Goal: Transaction & Acquisition: Obtain resource

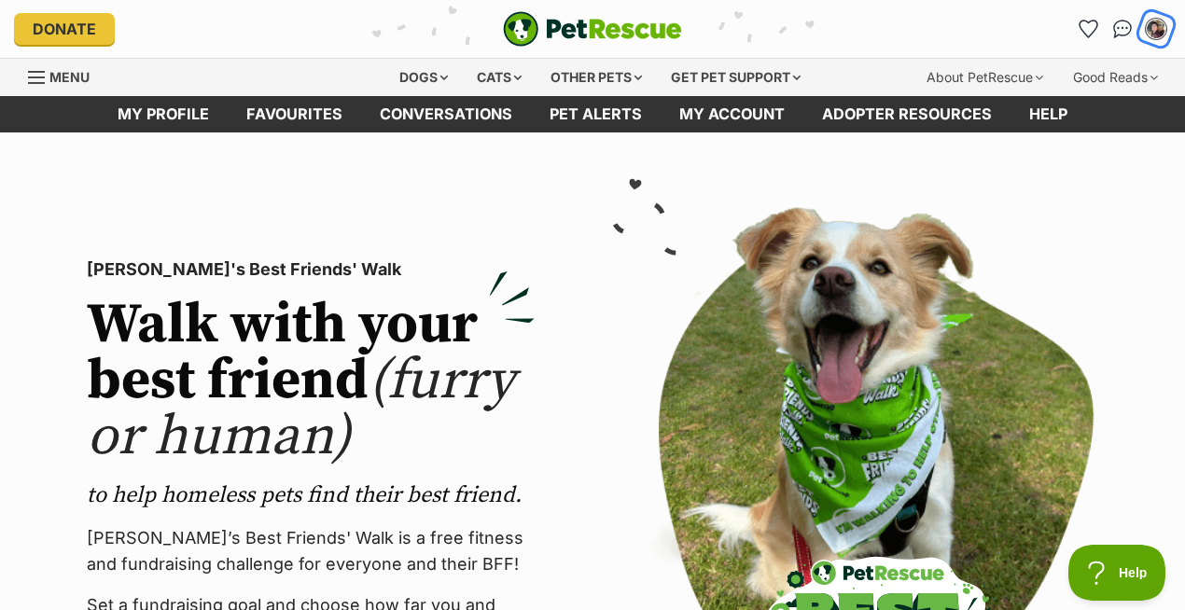
click at [1160, 29] on img "My account" at bounding box center [1155, 29] width 24 height 24
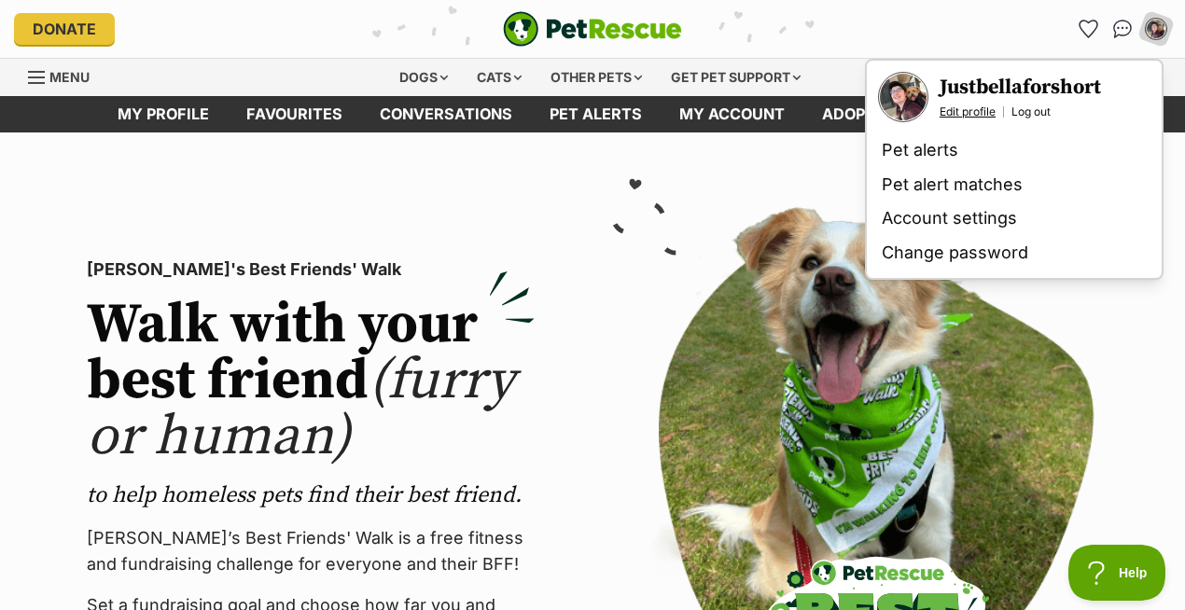
click at [968, 106] on link "Edit profile" at bounding box center [967, 111] width 56 height 15
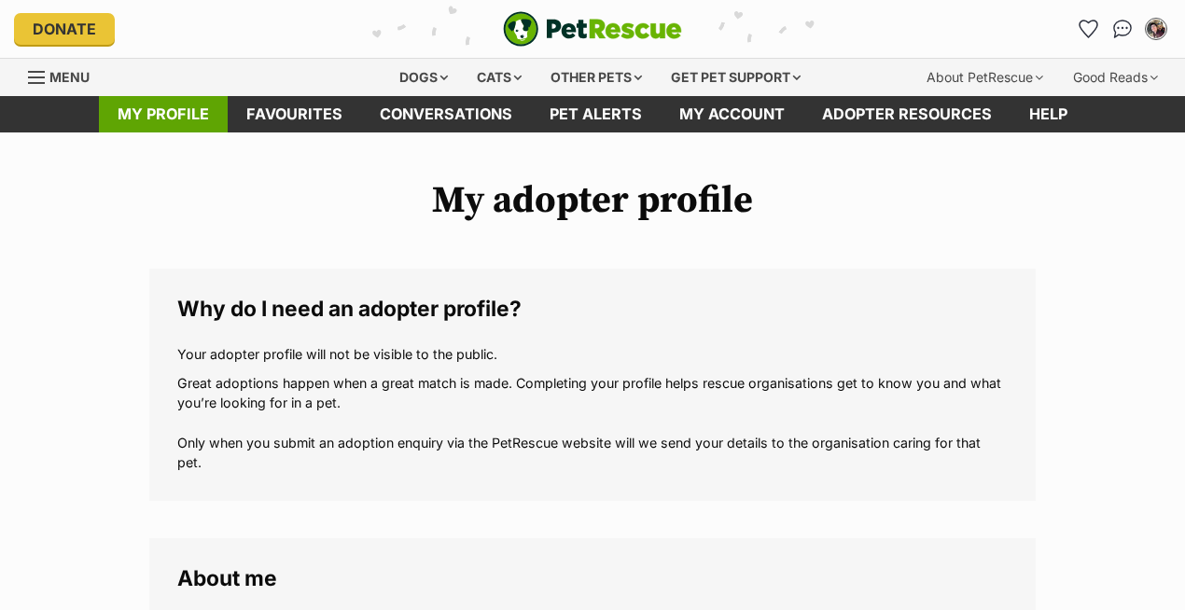
click at [173, 114] on link "My profile" at bounding box center [163, 114] width 129 height 36
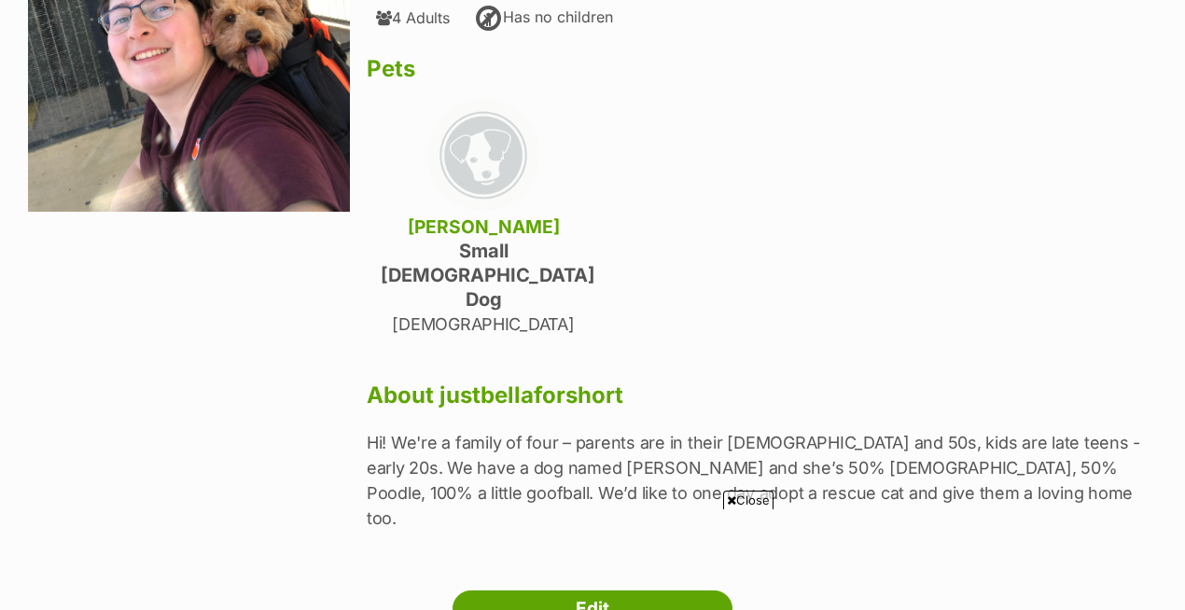
scroll to position [281, 0]
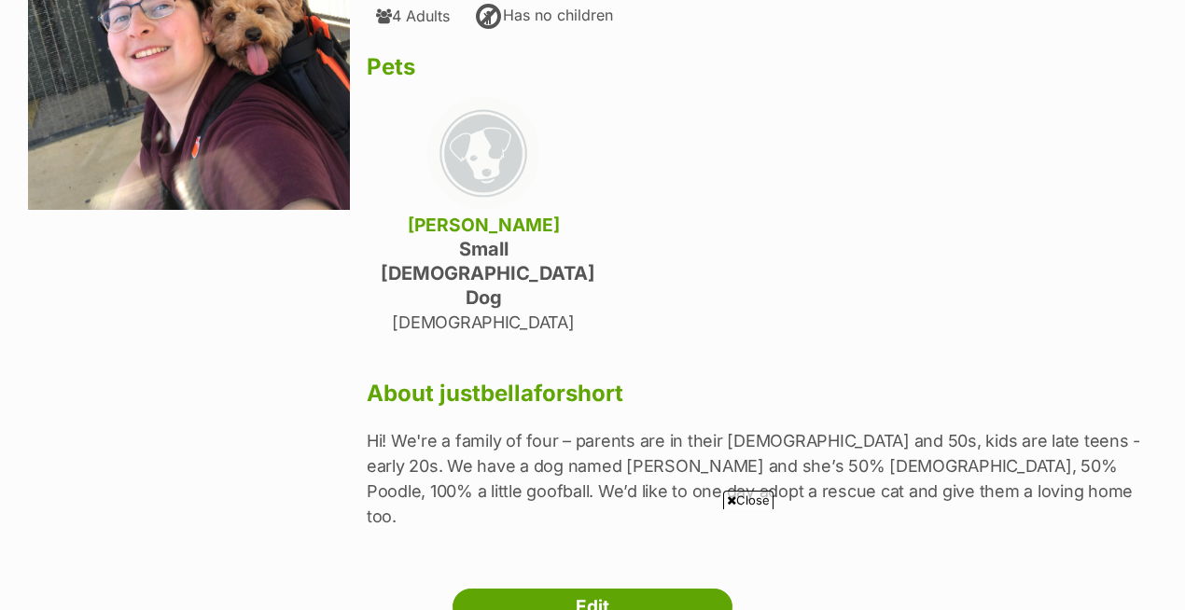
click at [744, 495] on span "Close" at bounding box center [748, 500] width 50 height 19
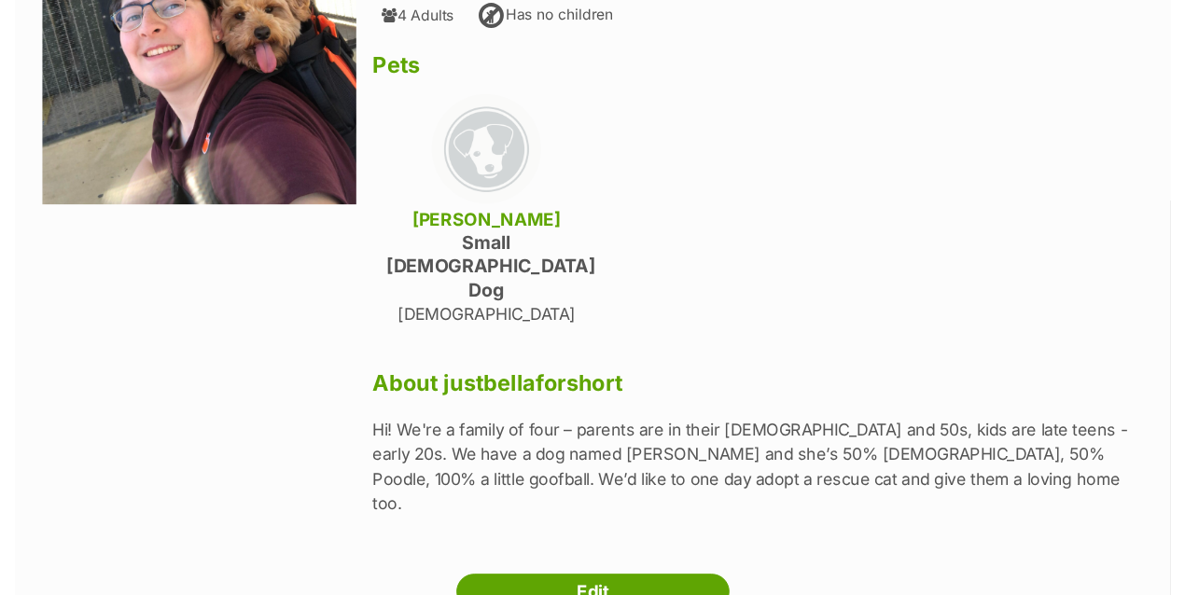
scroll to position [0, 0]
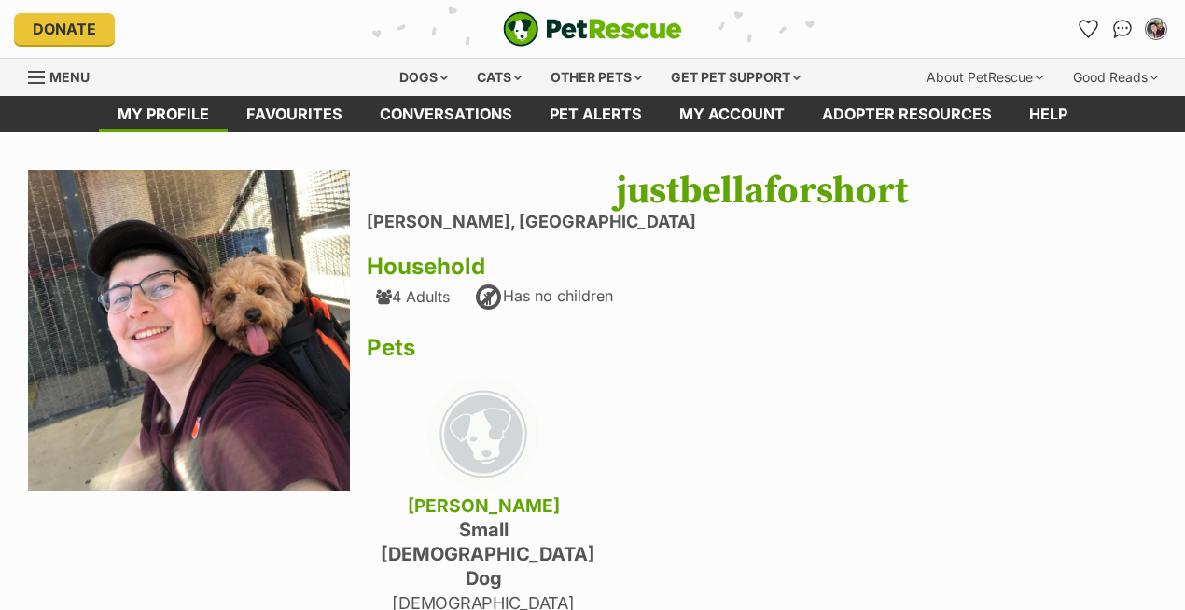
click at [43, 73] on div "Menu" at bounding box center [37, 77] width 19 height 15
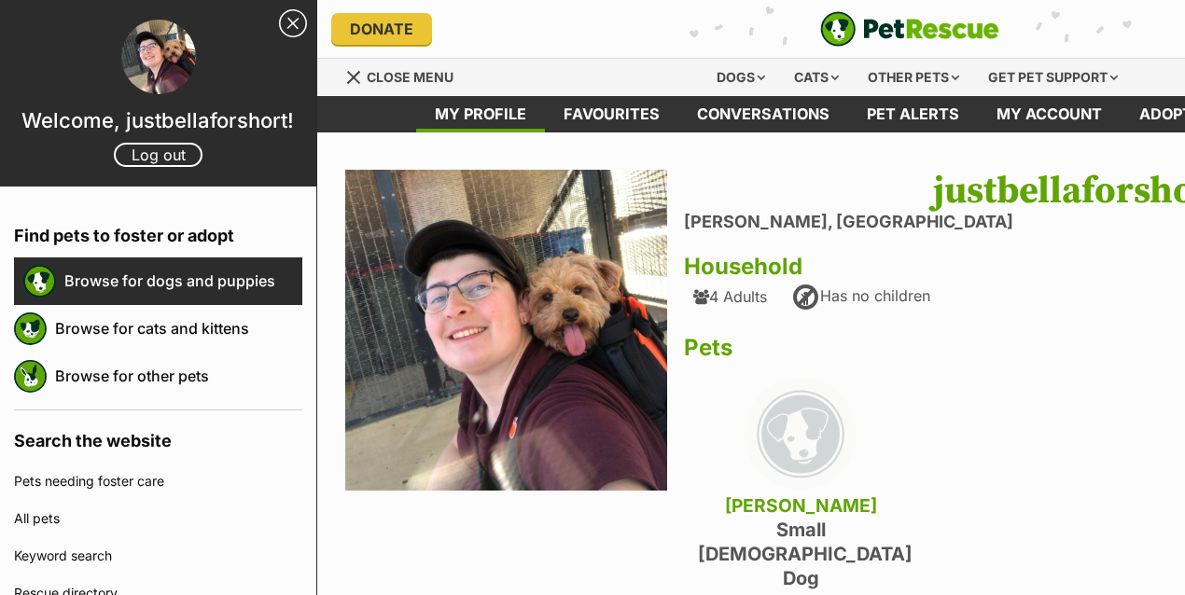
click at [208, 287] on link "Browse for dogs and puppies" at bounding box center [183, 280] width 238 height 39
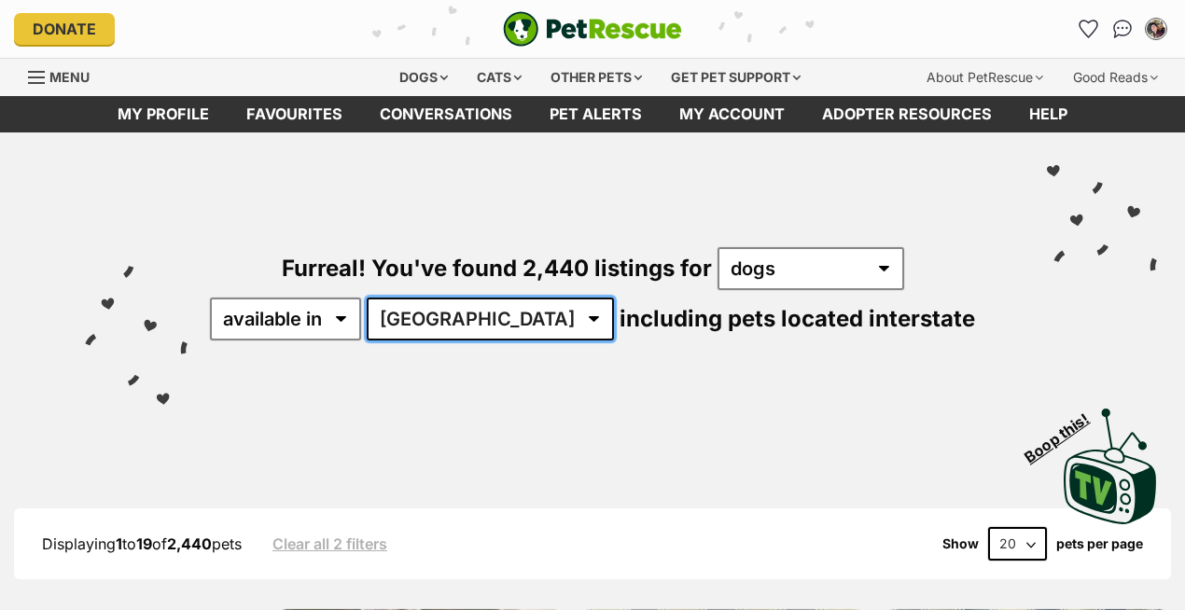
click at [495, 325] on select "Australia ACT NSW NT QLD SA TAS VIC WA" at bounding box center [490, 319] width 247 height 43
select select "[GEOGRAPHIC_DATA]"
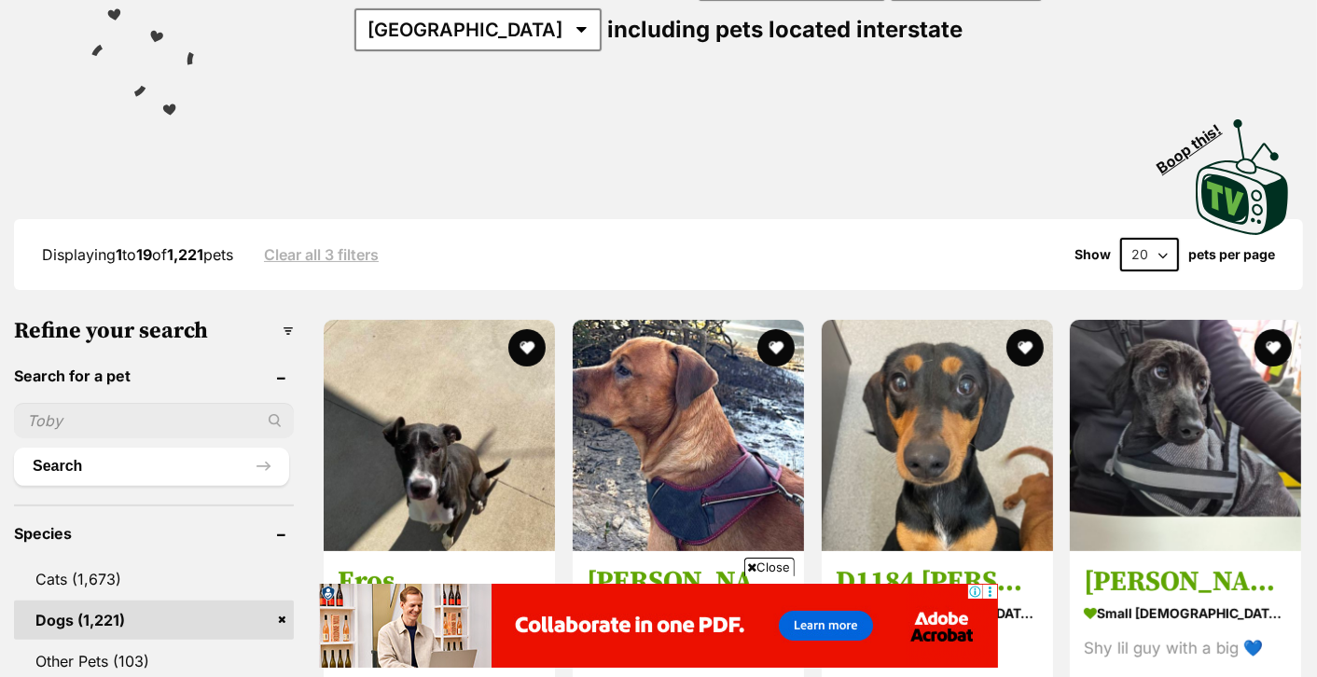
scroll to position [229, 0]
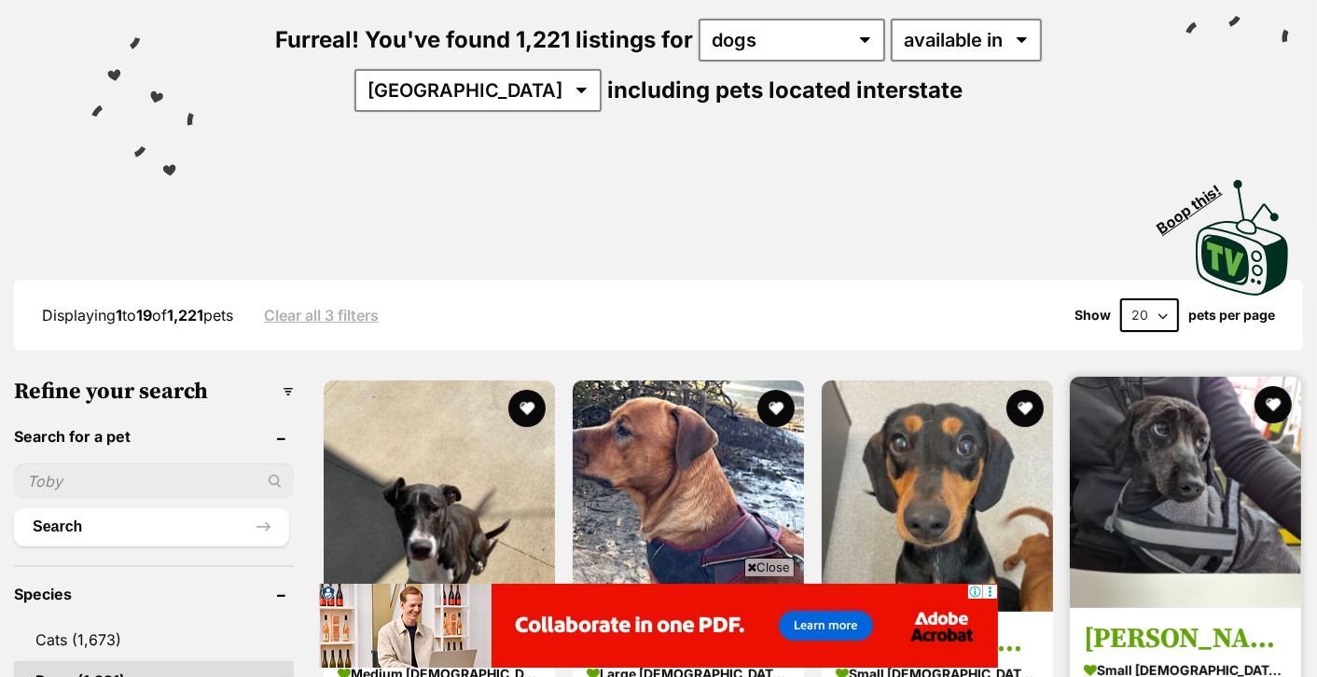
click at [1140, 491] on img at bounding box center [1185, 492] width 231 height 231
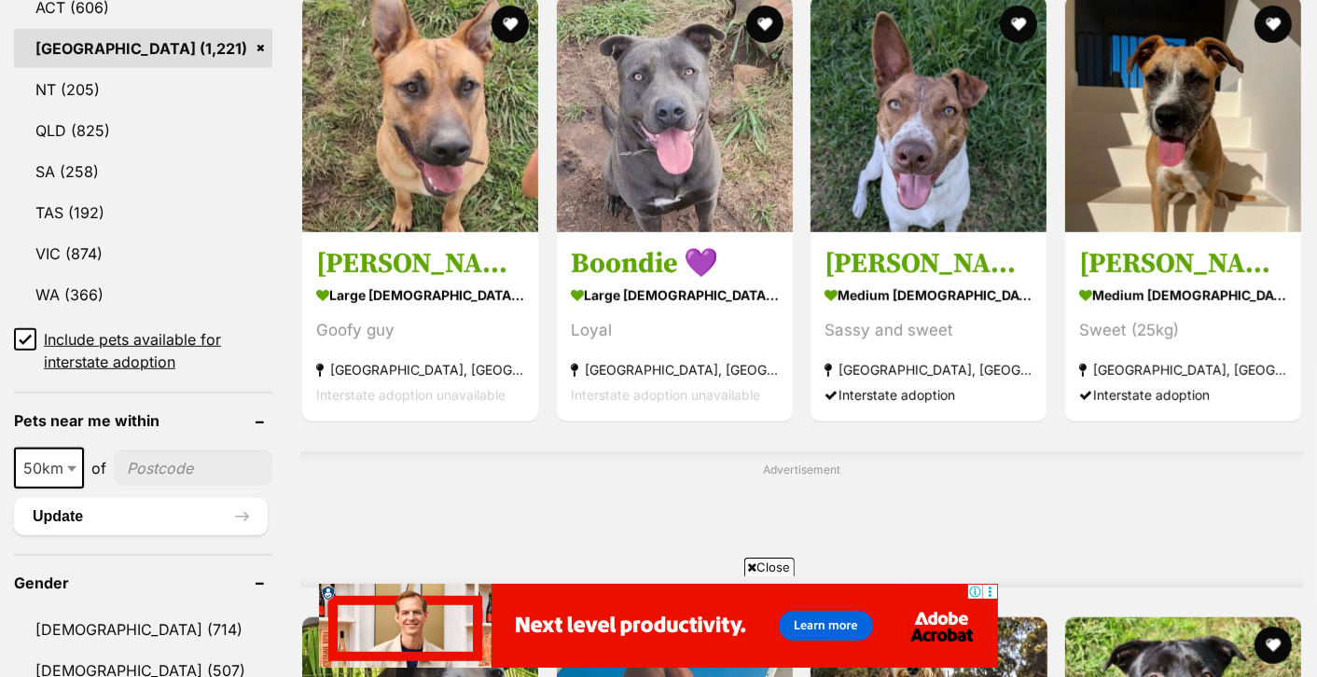
click at [85, 472] on div "of" at bounding box center [99, 468] width 30 height 22
click at [142, 460] on input"] "postcode" at bounding box center [193, 467] width 159 height 35
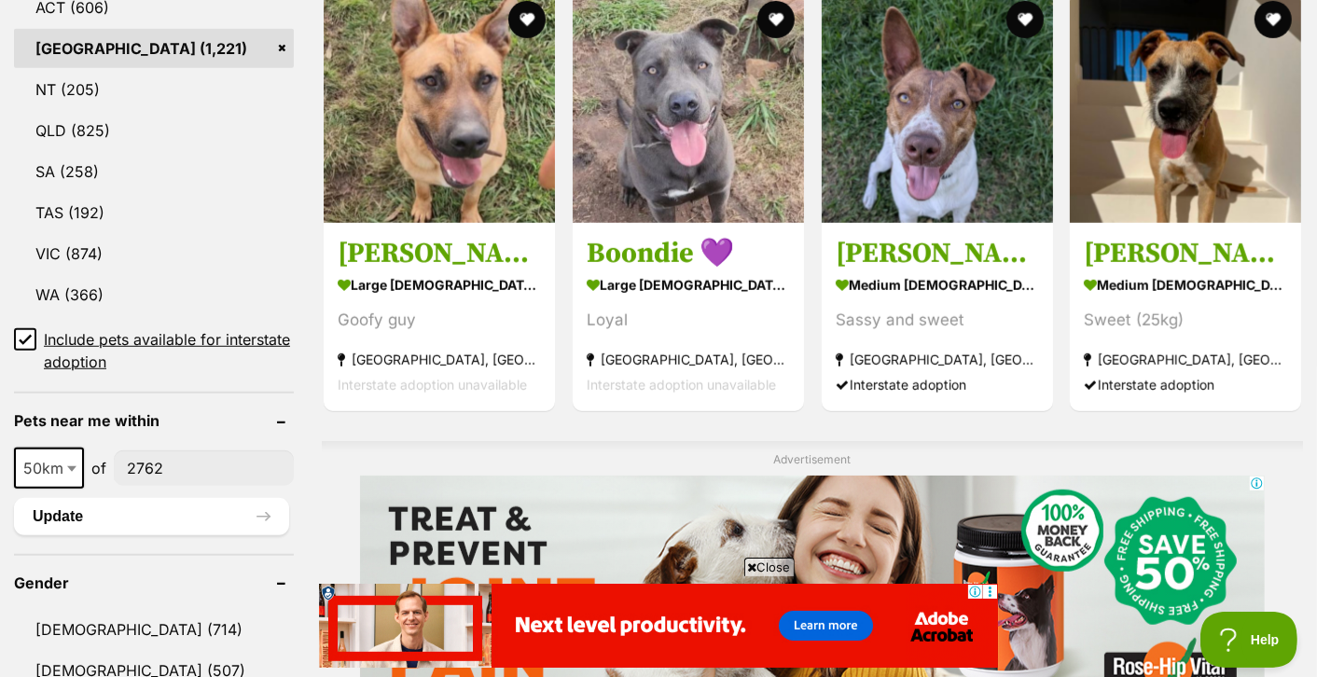
type input"] "2762"
click at [65, 464] on span at bounding box center [73, 468] width 19 height 41
select select "10"
click at [126, 520] on button "Update" at bounding box center [151, 516] width 275 height 37
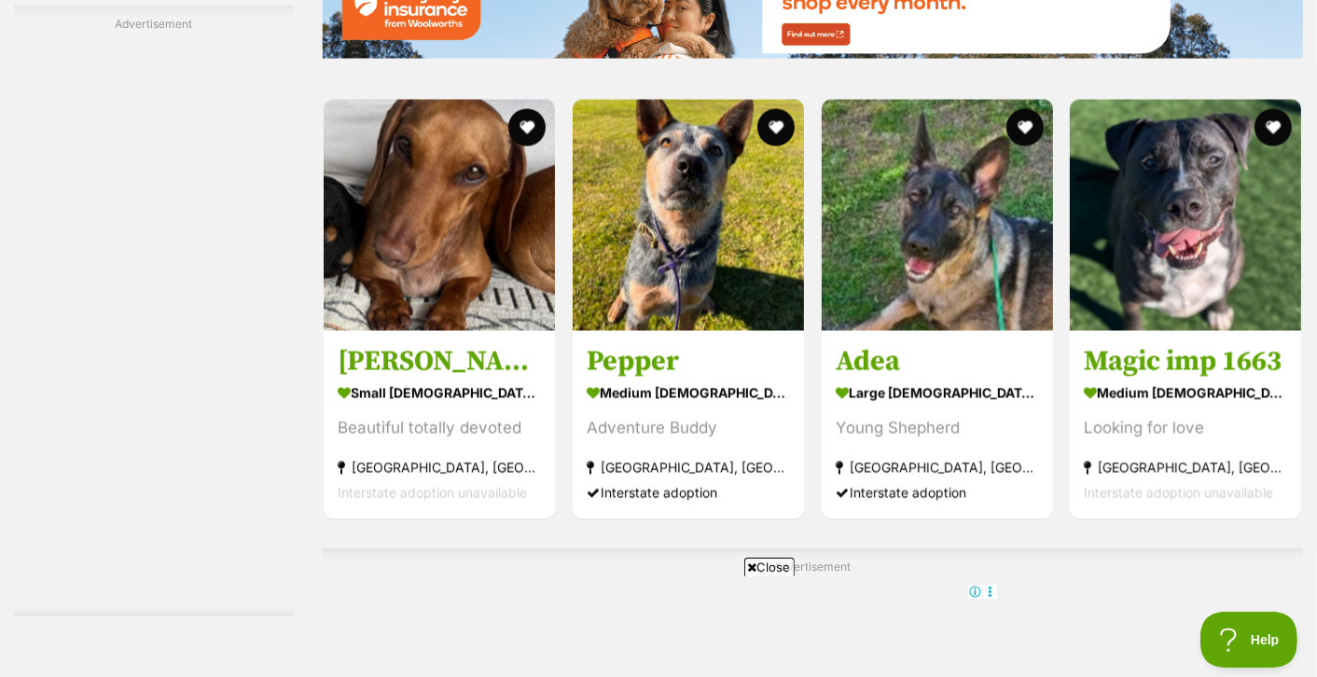
scroll to position [2791, 0]
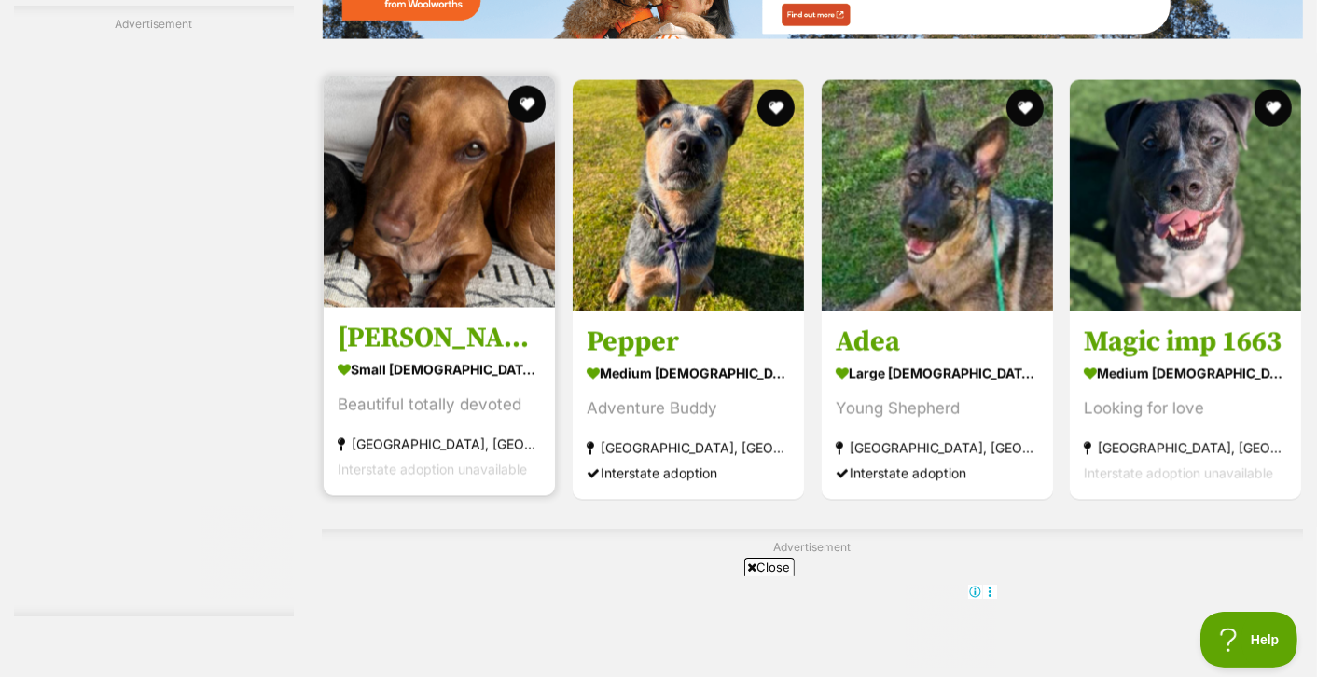
click at [368, 341] on h3 "Clyde" at bounding box center [439, 338] width 203 height 35
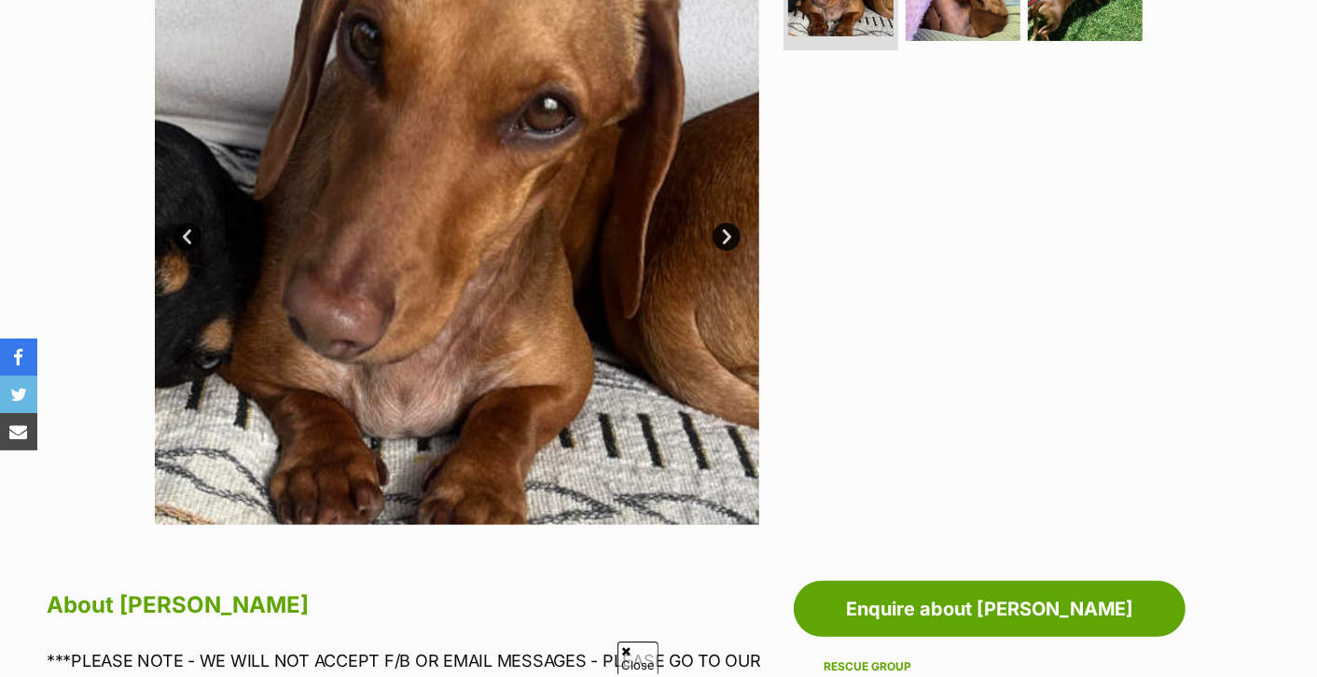
scroll to position [469, 0]
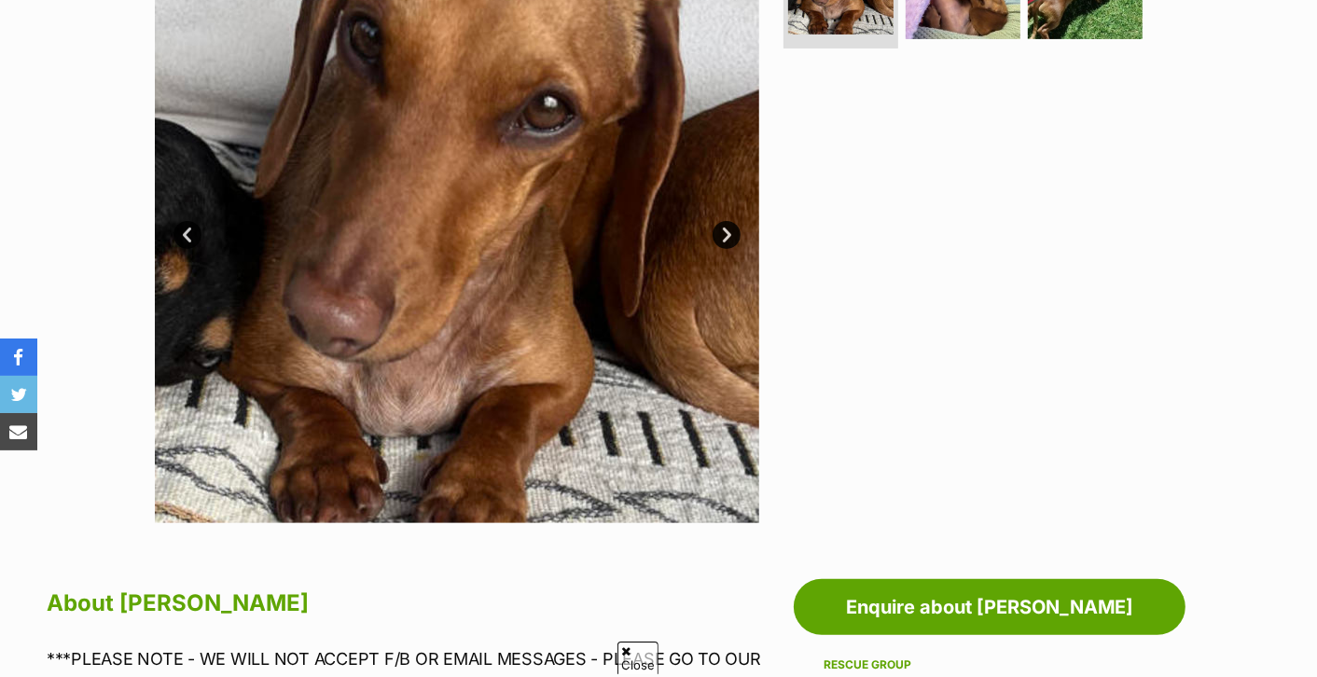
click at [725, 226] on link "Next" at bounding box center [727, 235] width 28 height 28
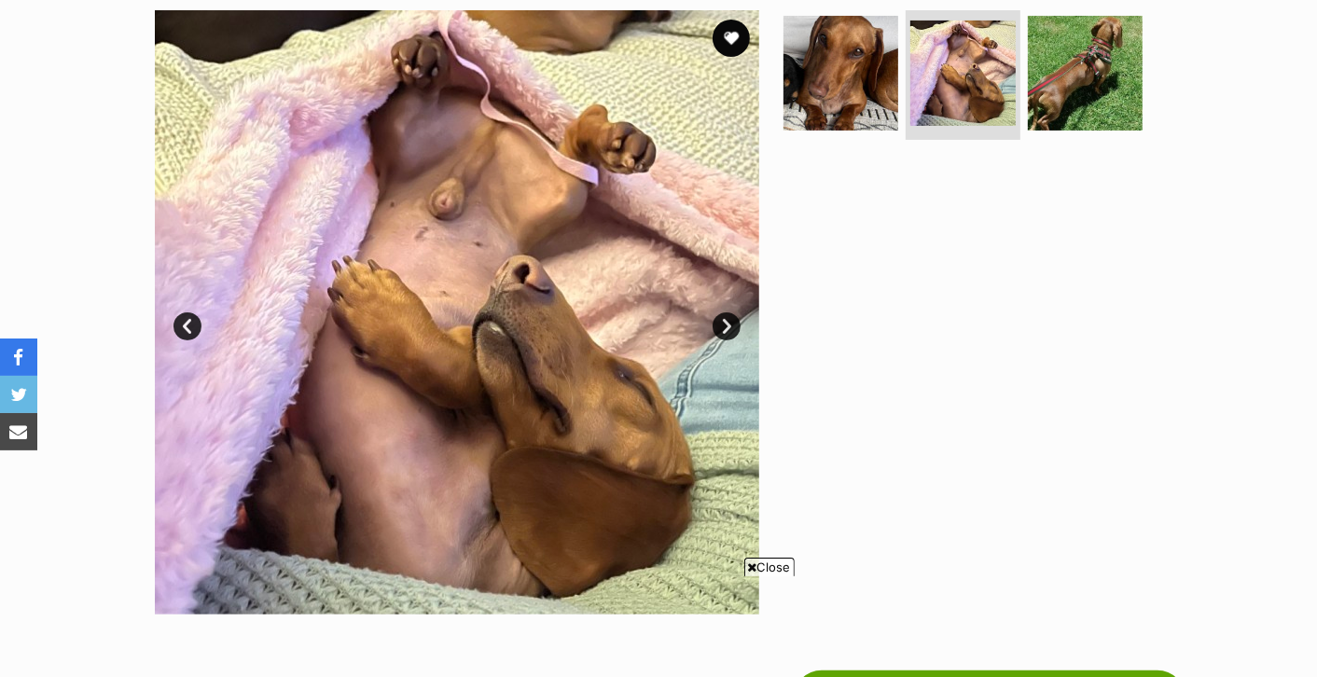
scroll to position [0, 0]
click at [722, 323] on link "Next" at bounding box center [727, 326] width 28 height 28
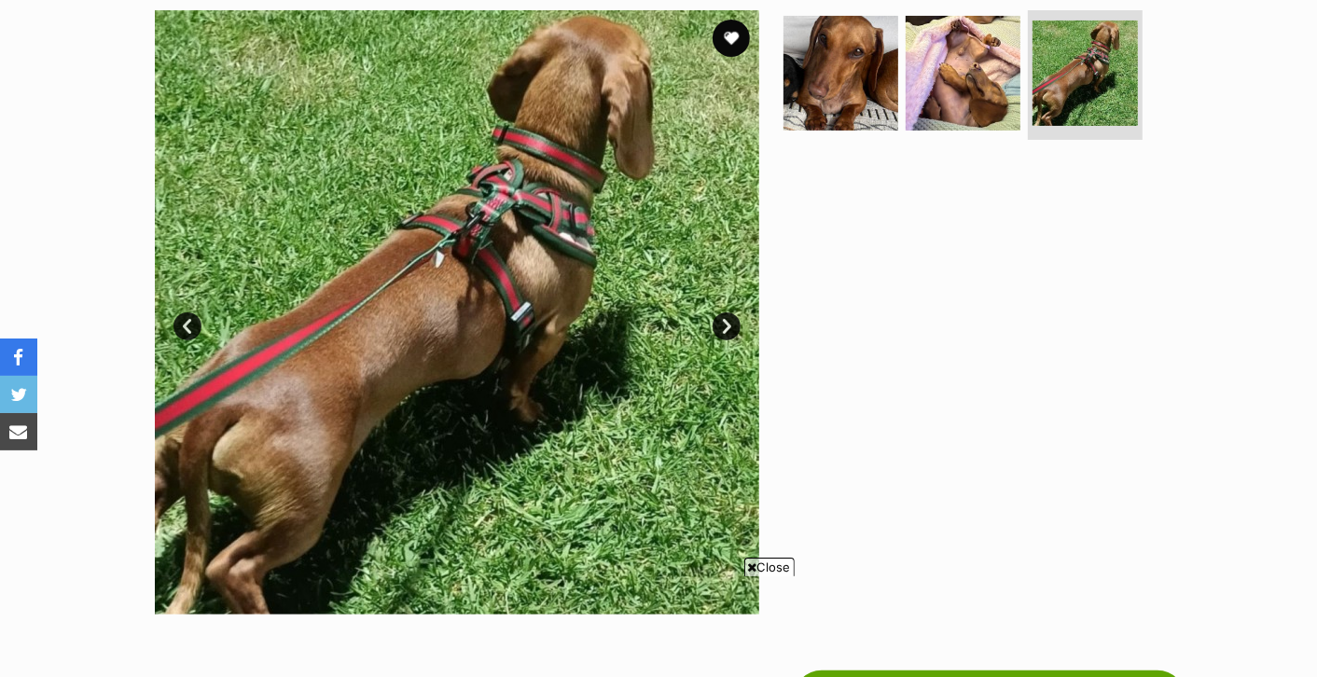
click at [722, 323] on link "Next" at bounding box center [727, 326] width 28 height 28
